Goal: Transaction & Acquisition: Book appointment/travel/reservation

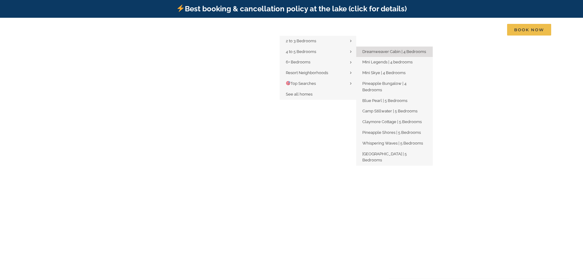
click at [404, 51] on span "Dreamweaver Cabin | 4 Bedrooms" at bounding box center [394, 51] width 64 height 5
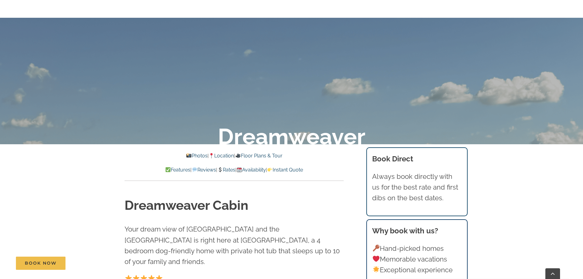
scroll to position [153, 0]
click at [260, 172] on p "Features | Reviews | Rates | Availability | Instant Quote" at bounding box center [234, 169] width 219 height 8
click at [261, 170] on link "Availability" at bounding box center [251, 169] width 29 height 6
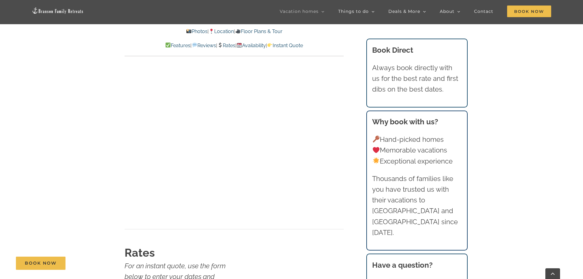
scroll to position [3522, 0]
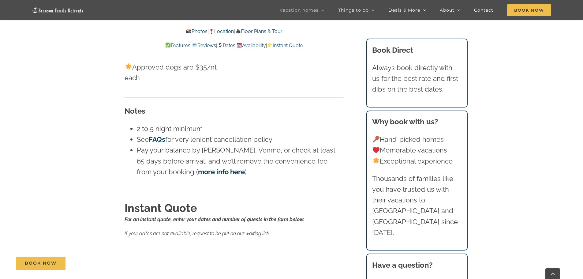
click at [278, 134] on li "See FAQs for very lenient cancellation policy" at bounding box center [240, 139] width 207 height 11
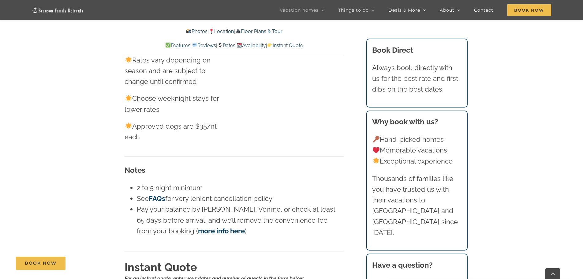
scroll to position [3461, 0]
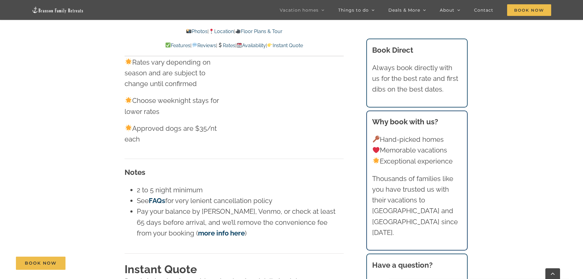
click at [225, 45] on link "Rates" at bounding box center [226, 46] width 18 height 6
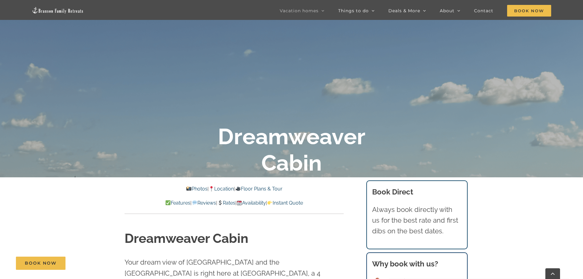
scroll to position [122, 0]
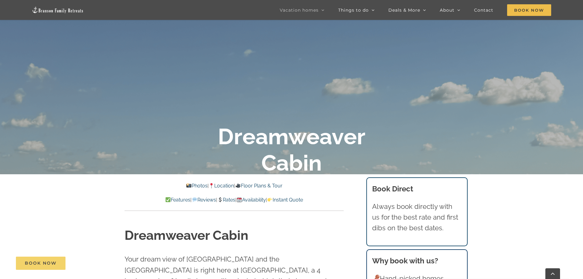
click at [42, 263] on span "Book Now" at bounding box center [41, 262] width 32 height 5
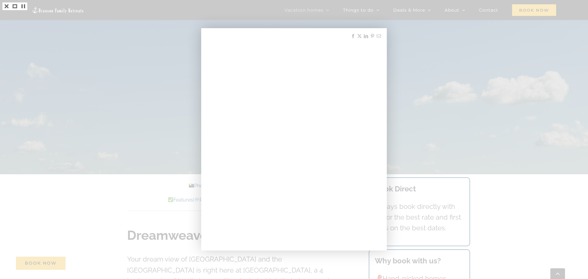
click at [460, 98] on div at bounding box center [294, 139] width 588 height 279
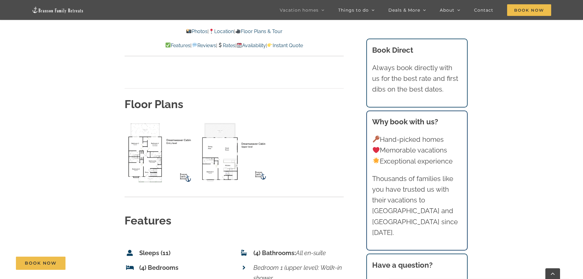
scroll to position [2264, 0]
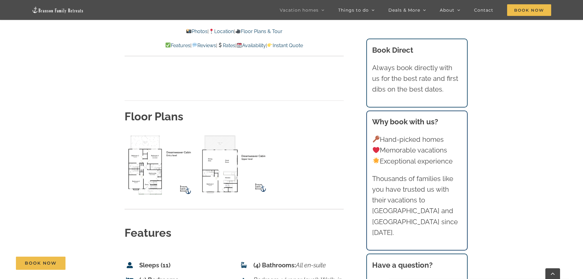
click at [153, 142] on img "lower level floor plan" at bounding box center [160, 164] width 71 height 65
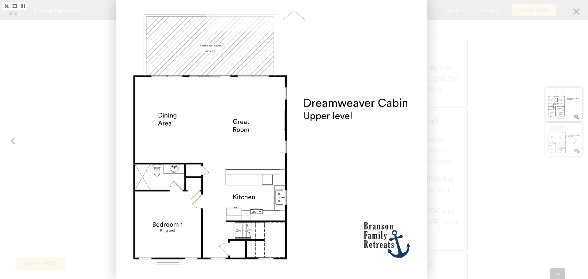
click at [498, 137] on div at bounding box center [294, 139] width 588 height 279
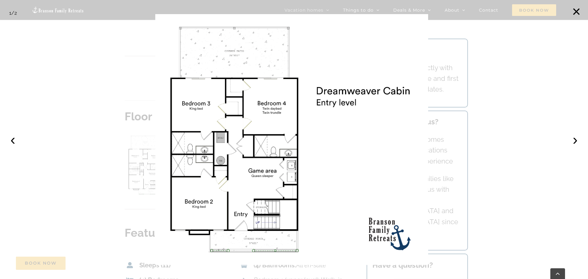
click at [479, 134] on div at bounding box center [294, 139] width 588 height 279
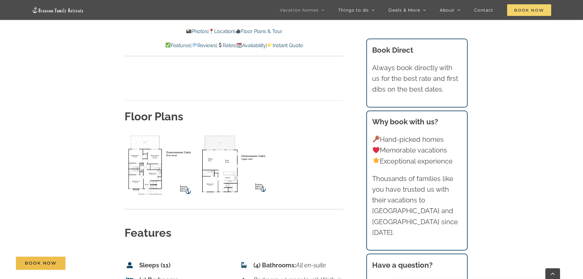
click at [531, 10] on span "Book Now" at bounding box center [529, 10] width 44 height 12
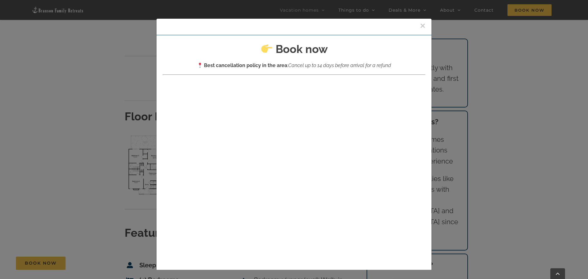
click at [420, 25] on button "×" at bounding box center [423, 25] width 6 height 9
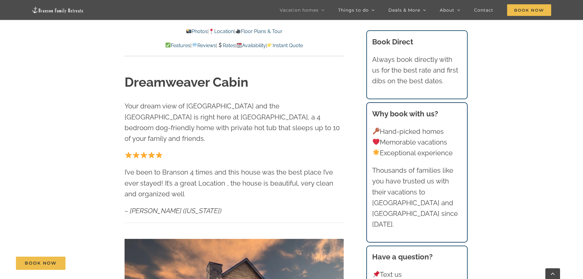
scroll to position [459, 0]
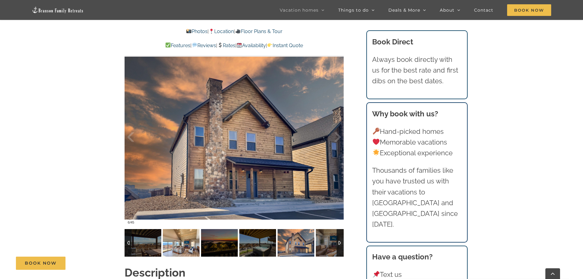
click at [191, 229] on img at bounding box center [181, 243] width 37 height 28
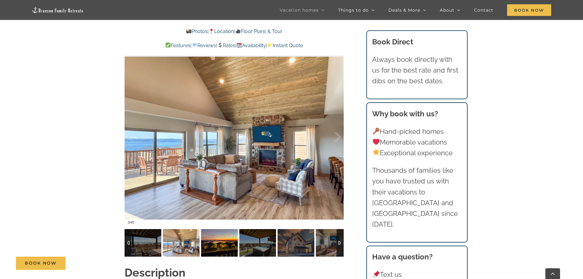
click at [216, 229] on img at bounding box center [219, 243] width 37 height 28
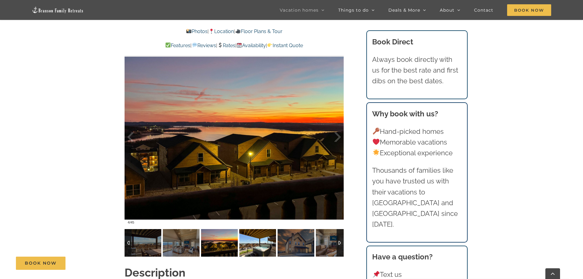
click at [247, 229] on img at bounding box center [257, 243] width 37 height 28
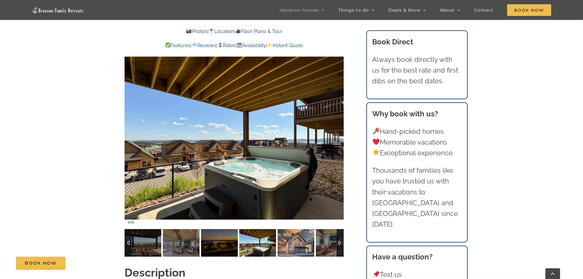
click at [284, 233] on img at bounding box center [296, 243] width 37 height 28
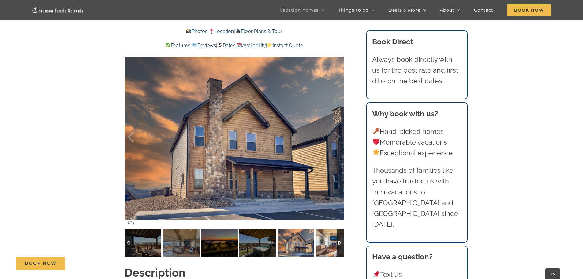
click at [329, 235] on img at bounding box center [334, 243] width 37 height 28
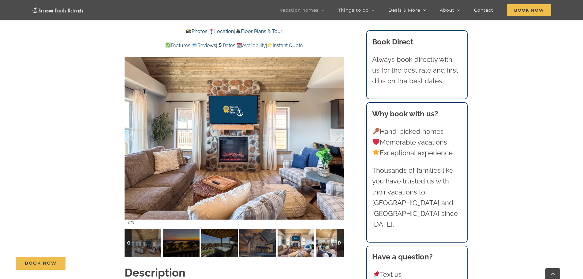
click at [334, 232] on img at bounding box center [334, 243] width 37 height 28
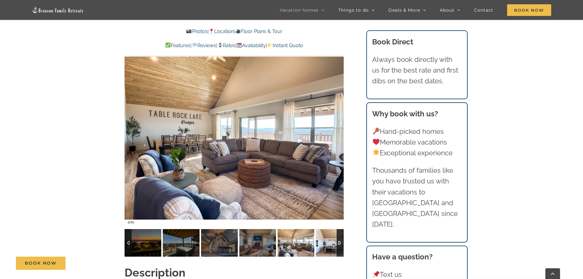
click at [333, 231] on img at bounding box center [334, 243] width 37 height 28
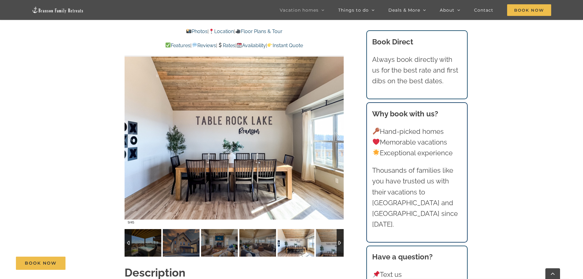
click at [337, 231] on div at bounding box center [340, 243] width 7 height 28
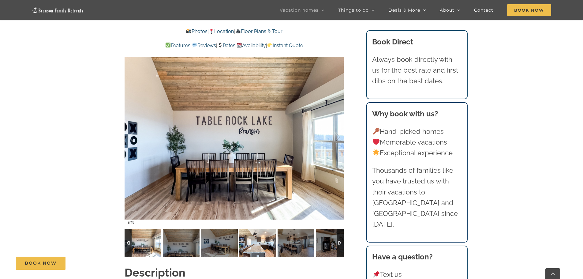
click at [258, 229] on img at bounding box center [257, 243] width 37 height 28
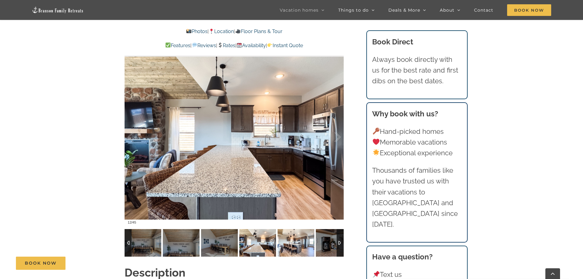
click at [284, 229] on img at bounding box center [296, 243] width 37 height 28
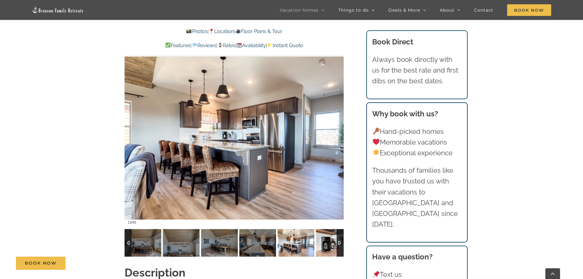
click at [328, 233] on img at bounding box center [334, 243] width 37 height 28
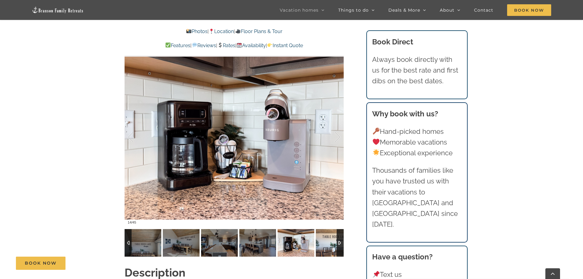
click at [331, 232] on img at bounding box center [334, 243] width 37 height 28
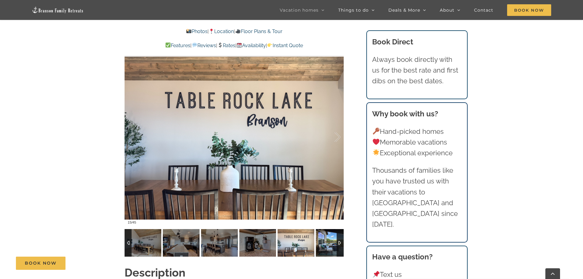
click at [327, 231] on img at bounding box center [334, 243] width 37 height 28
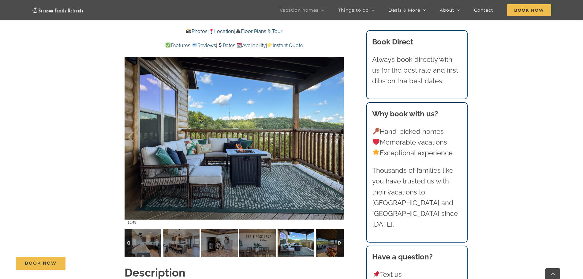
click at [341, 233] on div at bounding box center [340, 243] width 7 height 28
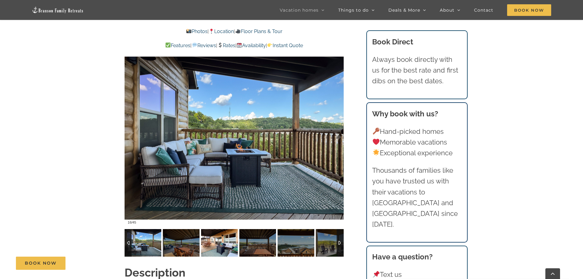
click at [220, 229] on img at bounding box center [219, 243] width 37 height 28
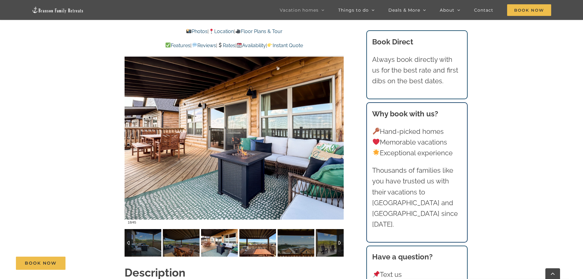
click at [250, 229] on img at bounding box center [257, 243] width 37 height 28
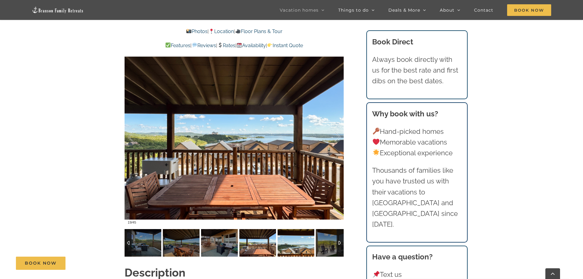
click at [294, 229] on img at bounding box center [296, 243] width 37 height 28
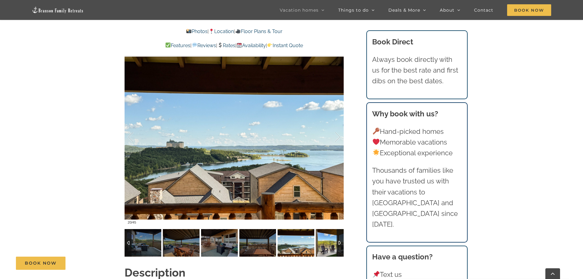
click at [328, 231] on img at bounding box center [334, 243] width 37 height 28
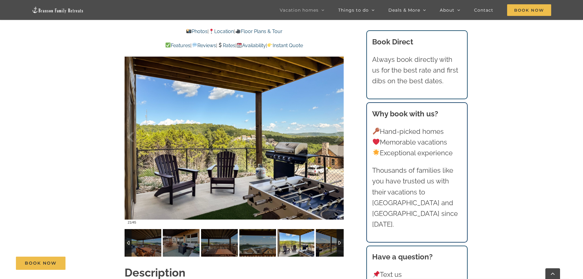
click at [342, 232] on div at bounding box center [340, 243] width 7 height 28
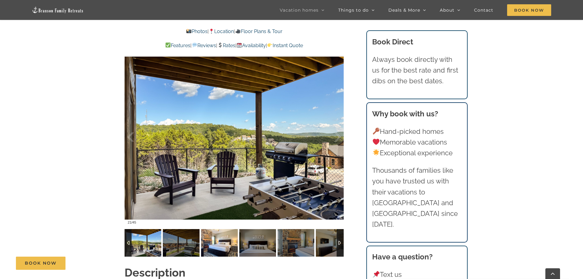
click at [216, 229] on img at bounding box center [219, 243] width 37 height 28
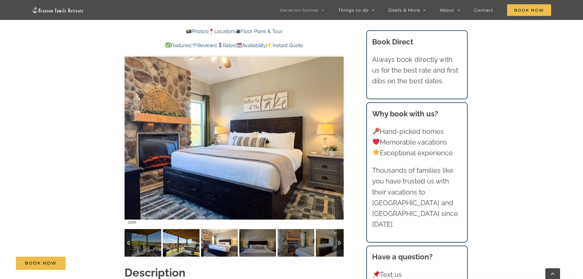
click at [179, 229] on img at bounding box center [181, 243] width 37 height 28
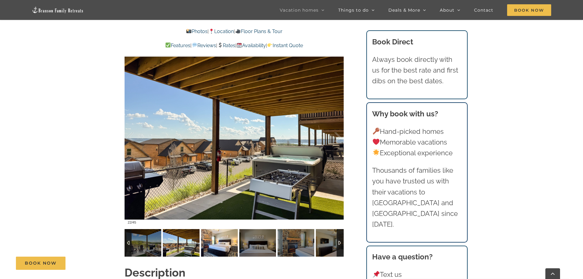
click at [219, 235] on img at bounding box center [219, 243] width 37 height 28
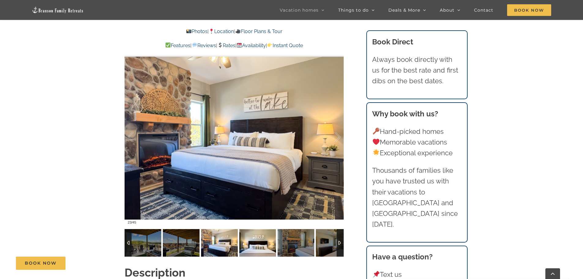
click at [267, 238] on img at bounding box center [257, 243] width 37 height 28
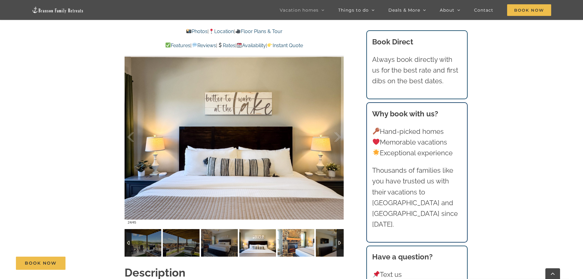
click at [288, 236] on img at bounding box center [296, 243] width 37 height 28
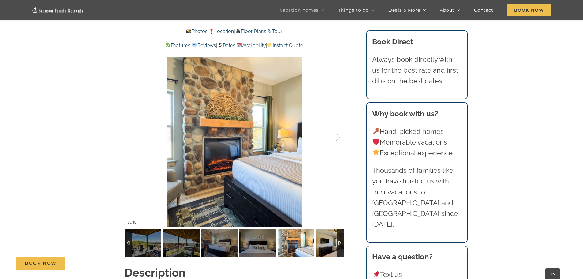
click at [342, 231] on div at bounding box center [340, 243] width 7 height 28
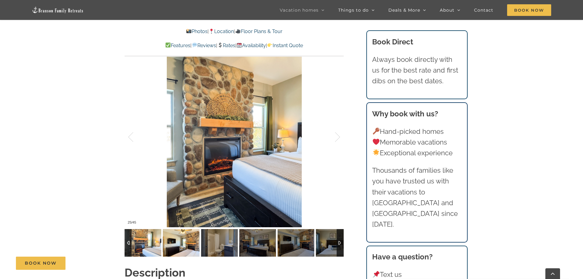
click at [187, 229] on img at bounding box center [181, 243] width 37 height 28
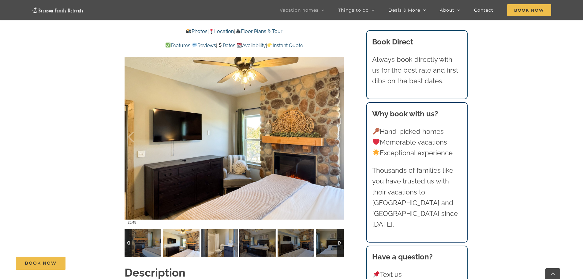
click at [180, 229] on img at bounding box center [181, 243] width 37 height 28
click at [229, 231] on img at bounding box center [219, 243] width 37 height 28
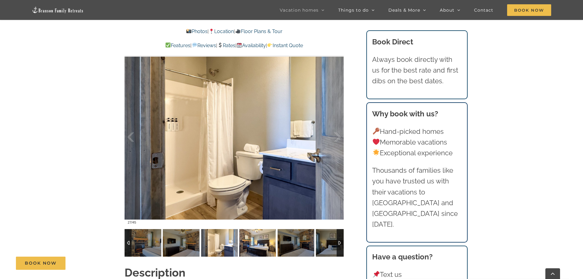
click at [249, 231] on img at bounding box center [257, 243] width 37 height 28
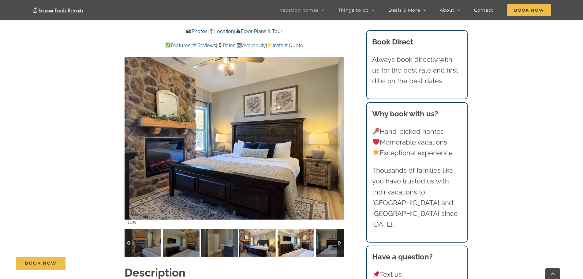
click at [285, 233] on img at bounding box center [296, 243] width 37 height 28
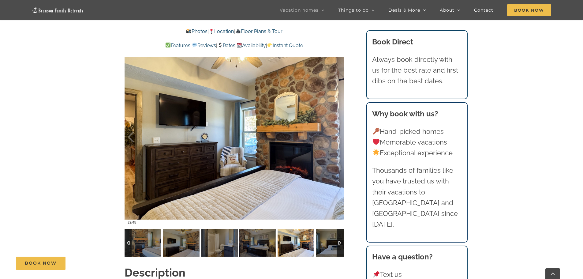
click at [312, 236] on img at bounding box center [296, 243] width 37 height 28
click at [328, 235] on img at bounding box center [334, 243] width 37 height 28
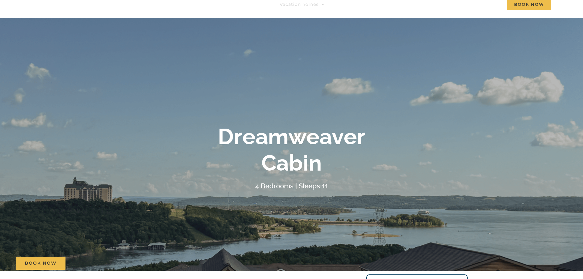
scroll to position [0, 0]
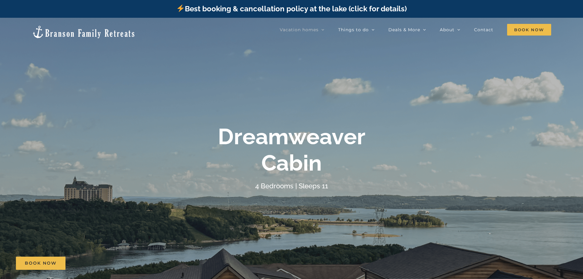
scroll to position [2264, 0]
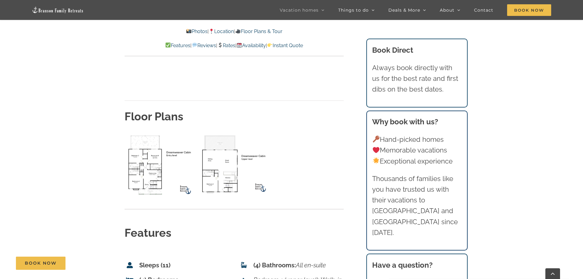
scroll to position [122, 0]
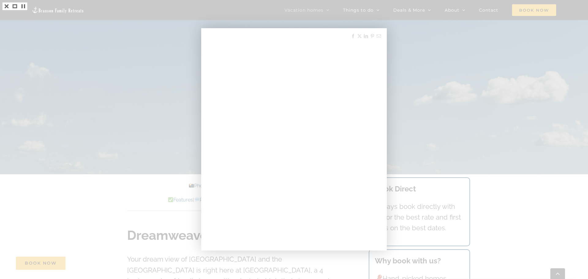
click at [454, 59] on div at bounding box center [294, 139] width 588 height 279
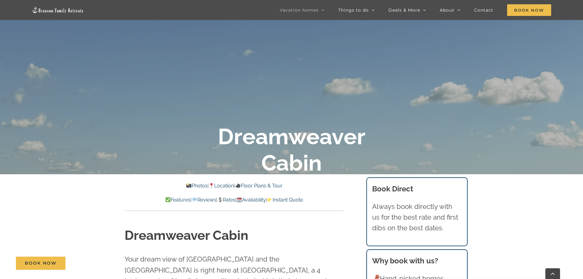
click at [64, 9] on img at bounding box center [58, 9] width 52 height 7
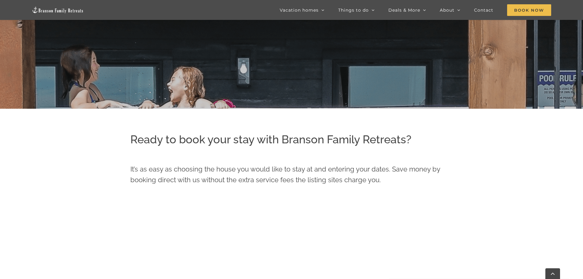
scroll to position [187, 0]
click at [485, 10] on span "Contact" at bounding box center [483, 10] width 19 height 4
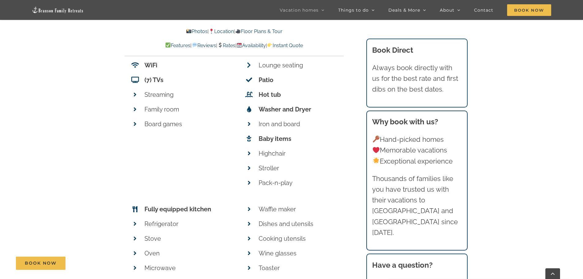
scroll to position [2545, 0]
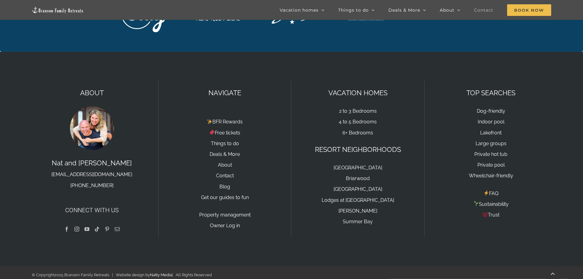
scroll to position [883, 0]
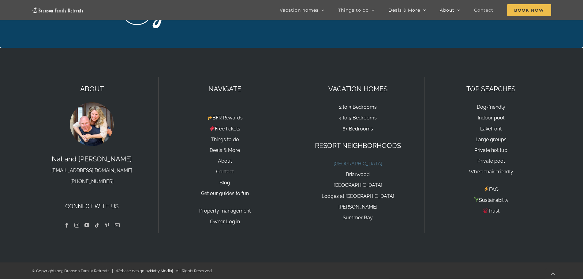
click at [352, 165] on link "[GEOGRAPHIC_DATA]" at bounding box center [358, 164] width 49 height 6
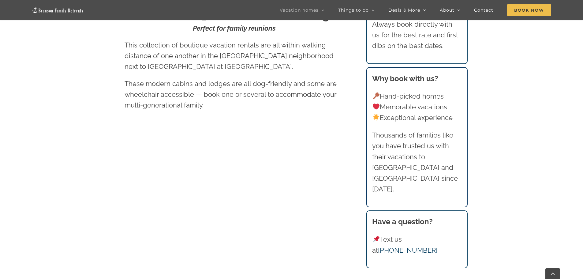
scroll to position [184, 0]
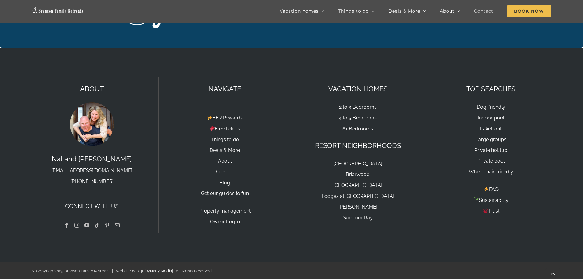
scroll to position [883, 0]
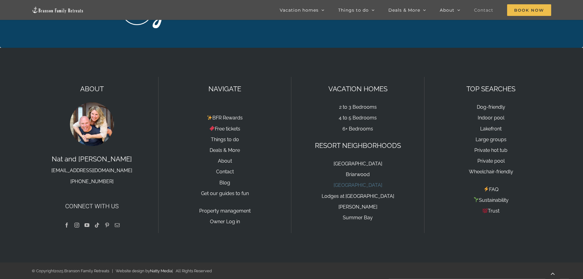
click at [365, 185] on link "[GEOGRAPHIC_DATA]" at bounding box center [358, 185] width 49 height 6
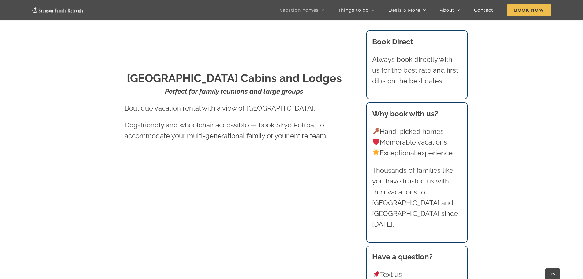
scroll to position [337, 0]
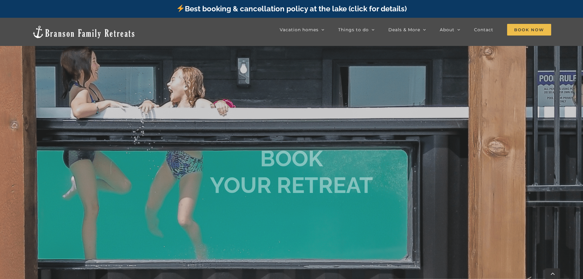
scroll to position [187, 0]
